Goal: Information Seeking & Learning: Learn about a topic

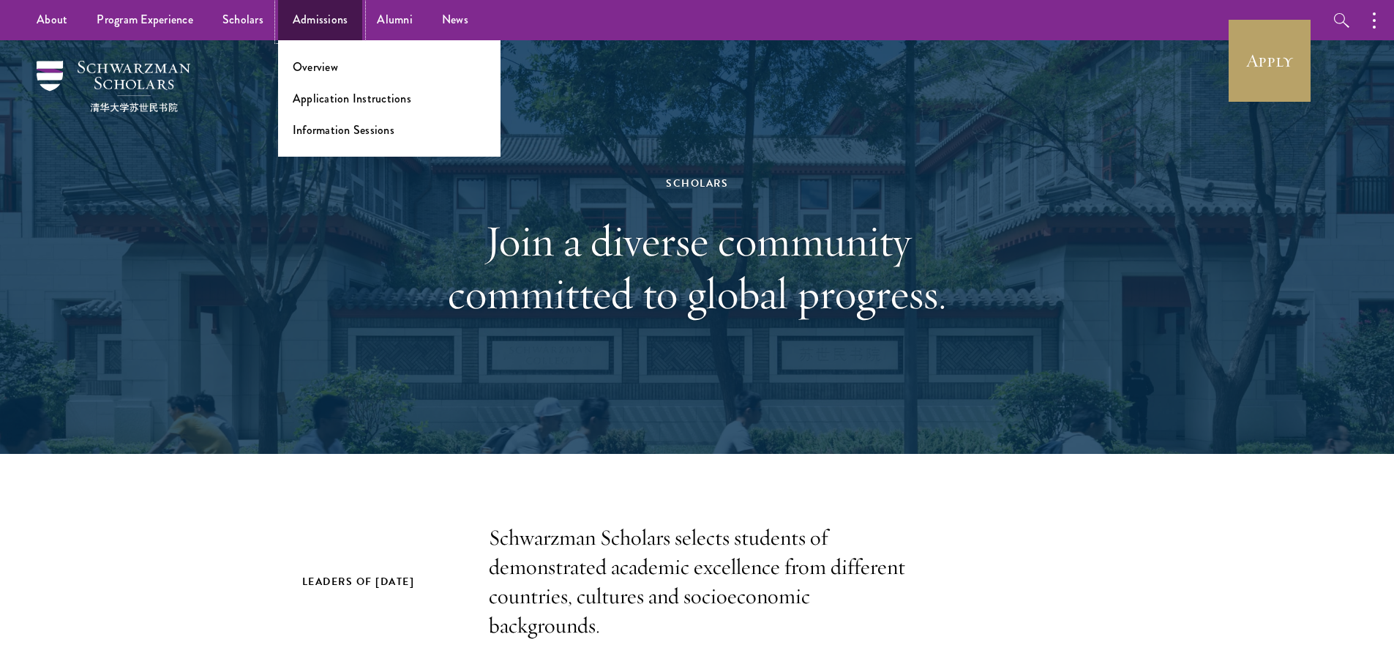
click at [341, 26] on link "Admissions" at bounding box center [320, 20] width 85 height 40
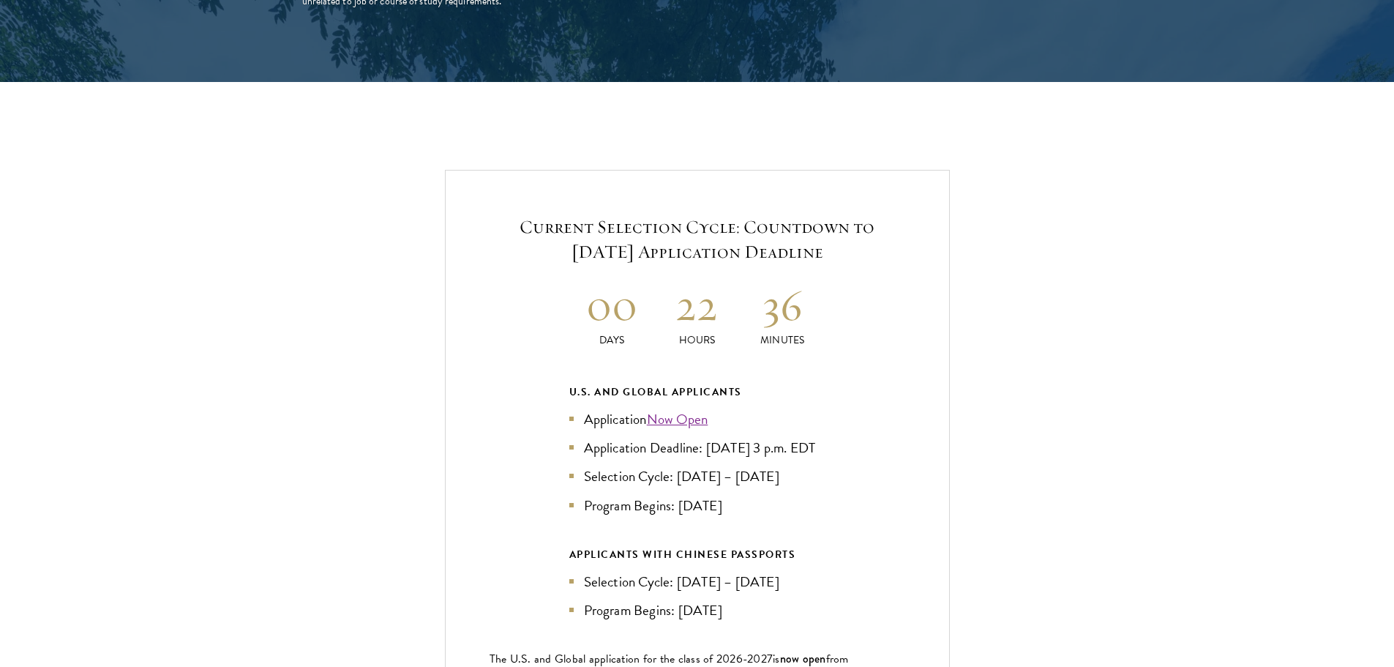
scroll to position [3221, 0]
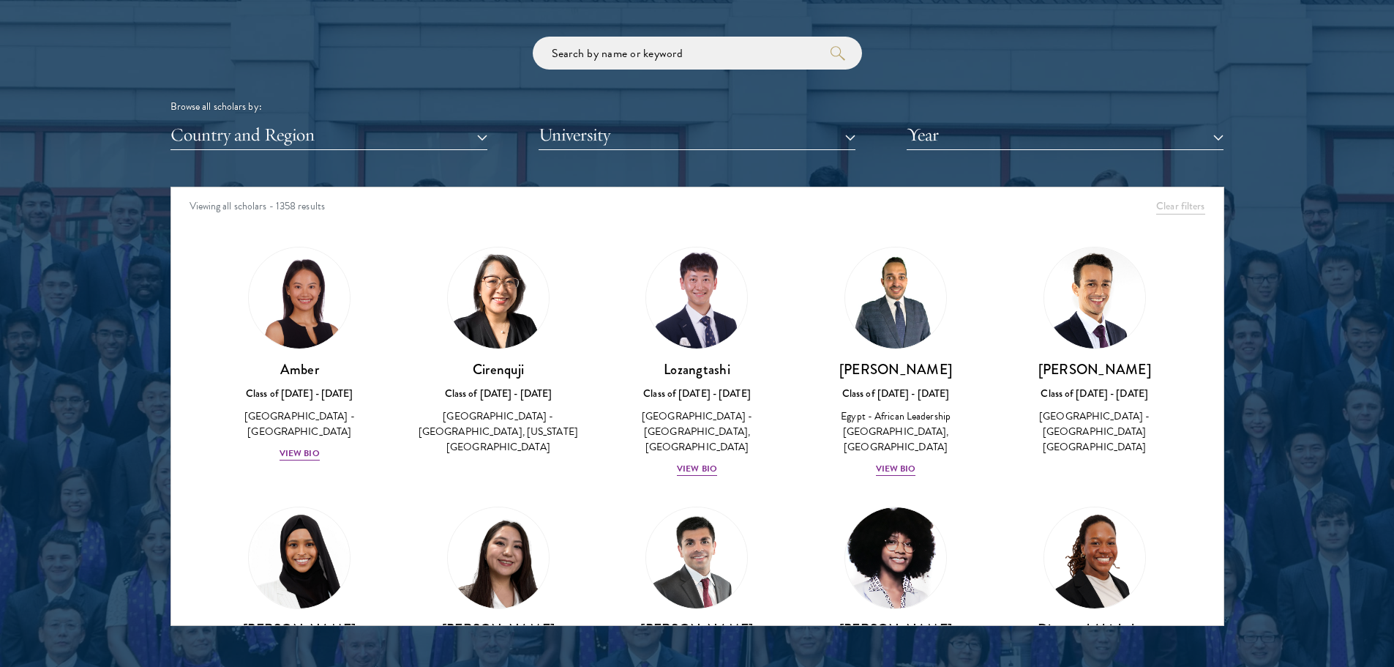
scroll to position [1757, 0]
